Goal: Task Accomplishment & Management: Manage account settings

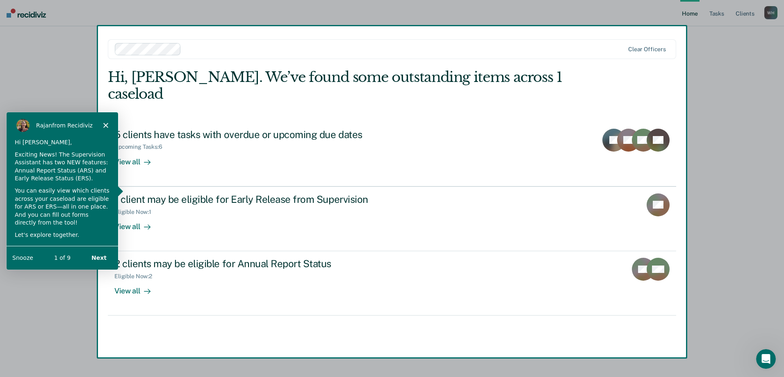
click at [105, 124] on icon "Close" at bounding box center [105, 124] width 5 height 5
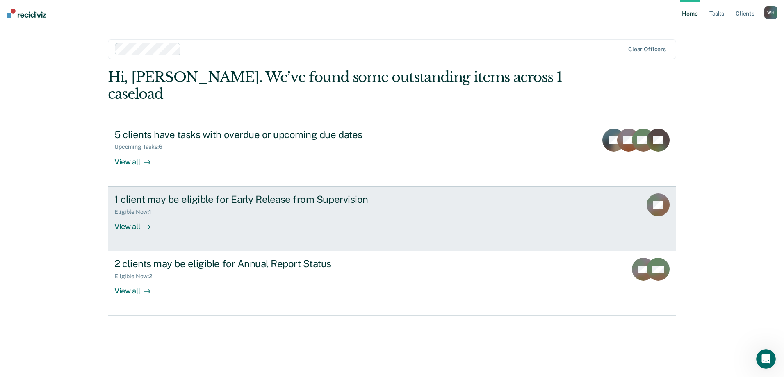
click at [115, 215] on div "View all" at bounding box center [137, 223] width 46 height 16
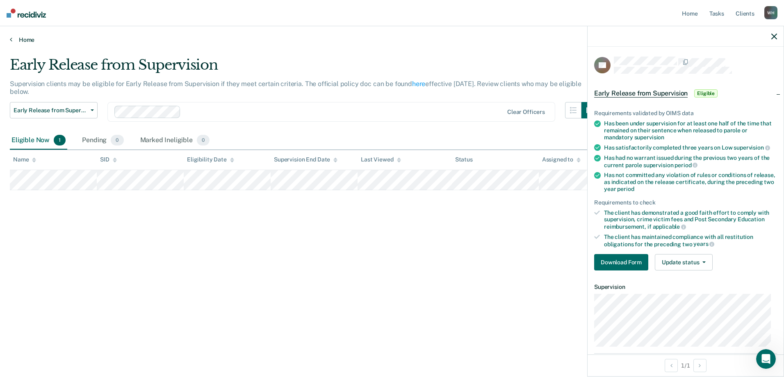
click at [126, 39] on link "Home" at bounding box center [392, 39] width 764 height 7
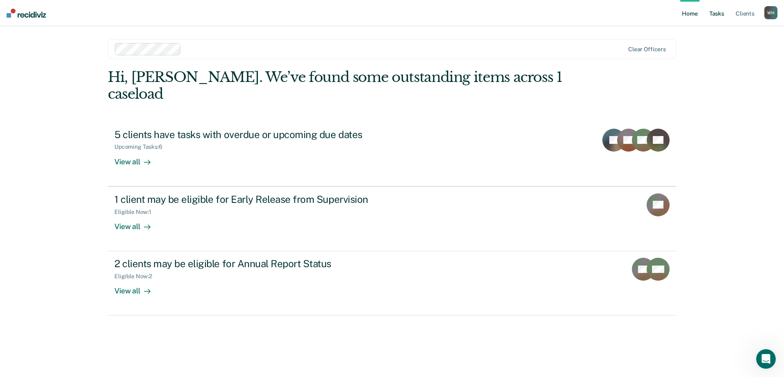
click at [716, 7] on link "Tasks" at bounding box center [716, 13] width 18 height 26
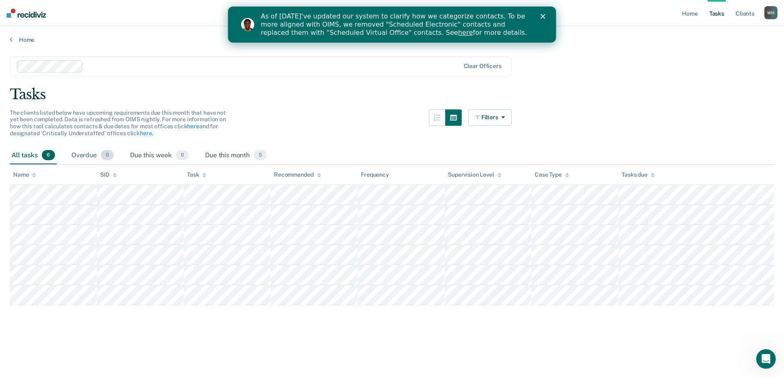
click at [101, 150] on div "Overdue 0" at bounding box center [92, 156] width 45 height 18
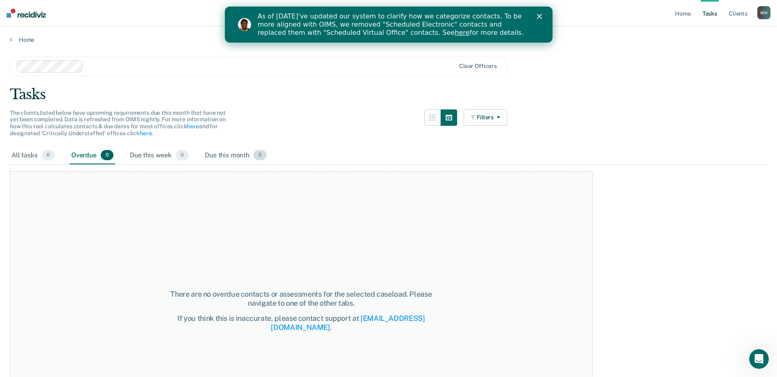
click at [247, 149] on div "Due this month 5" at bounding box center [235, 156] width 65 height 18
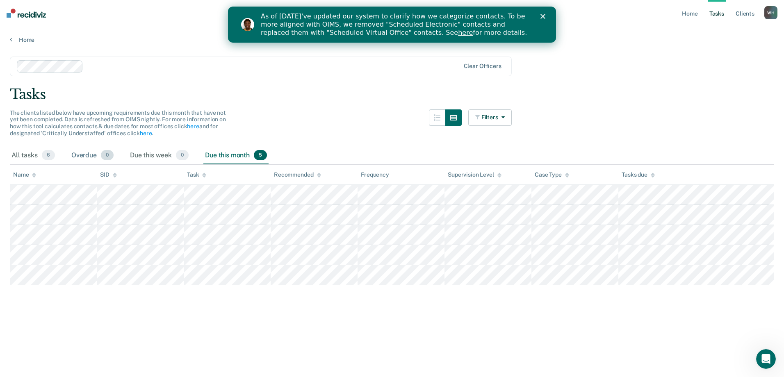
click at [96, 155] on div "Overdue 0" at bounding box center [92, 156] width 45 height 18
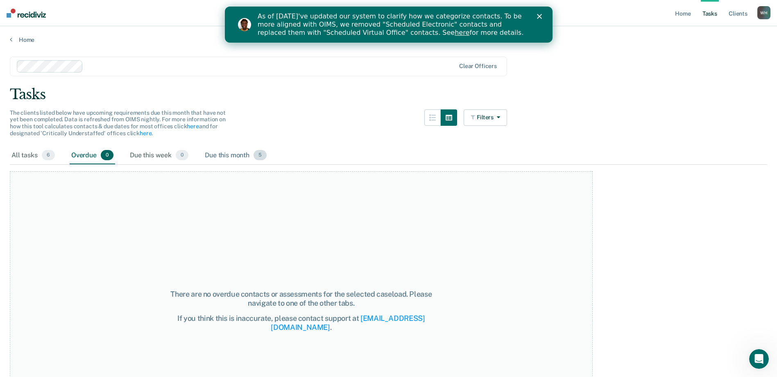
click at [216, 157] on div "Due this month 5" at bounding box center [235, 156] width 65 height 18
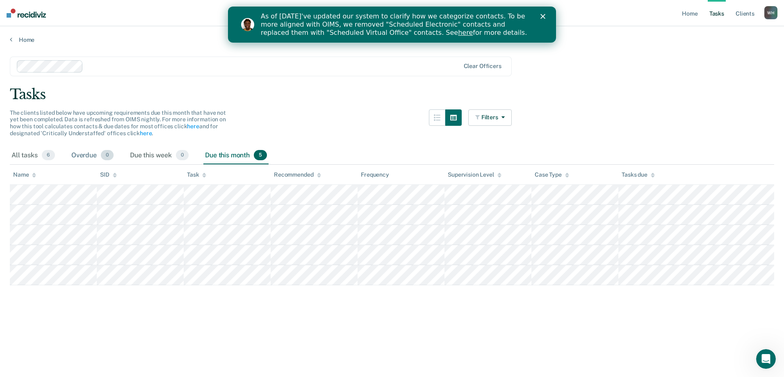
click at [89, 153] on div "Overdue 0" at bounding box center [92, 156] width 45 height 18
